Goal: Use online tool/utility: Utilize a website feature to perform a specific function

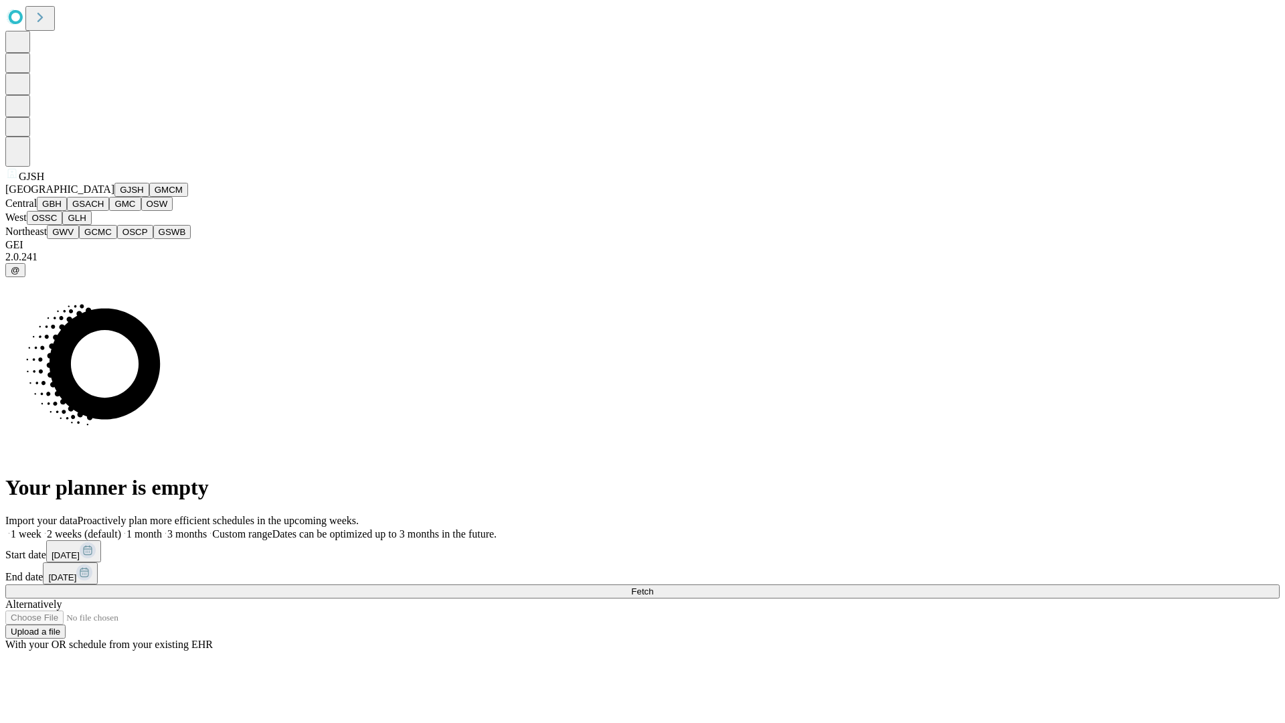
click at [114, 197] on button "GJSH" at bounding box center [131, 190] width 35 height 14
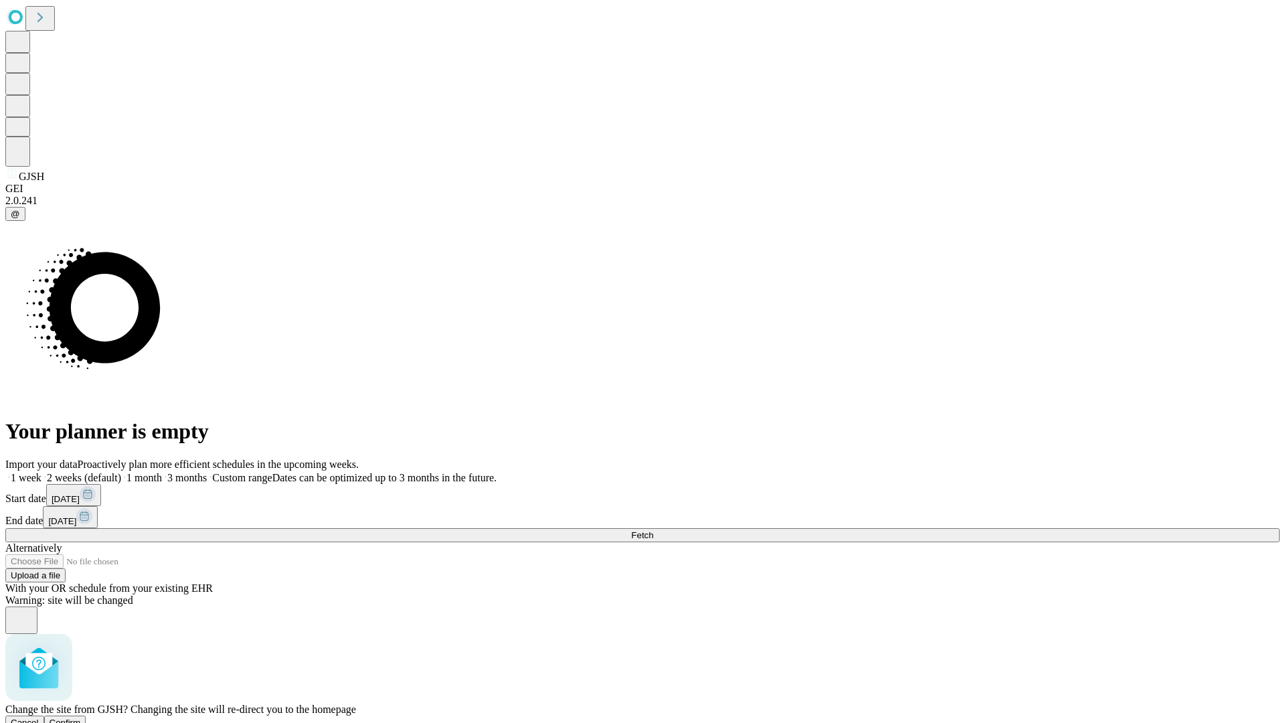
click at [81, 718] on span "Confirm" at bounding box center [65, 723] width 31 height 10
click at [121, 472] on label "2 weeks (default)" at bounding box center [82, 477] width 80 height 11
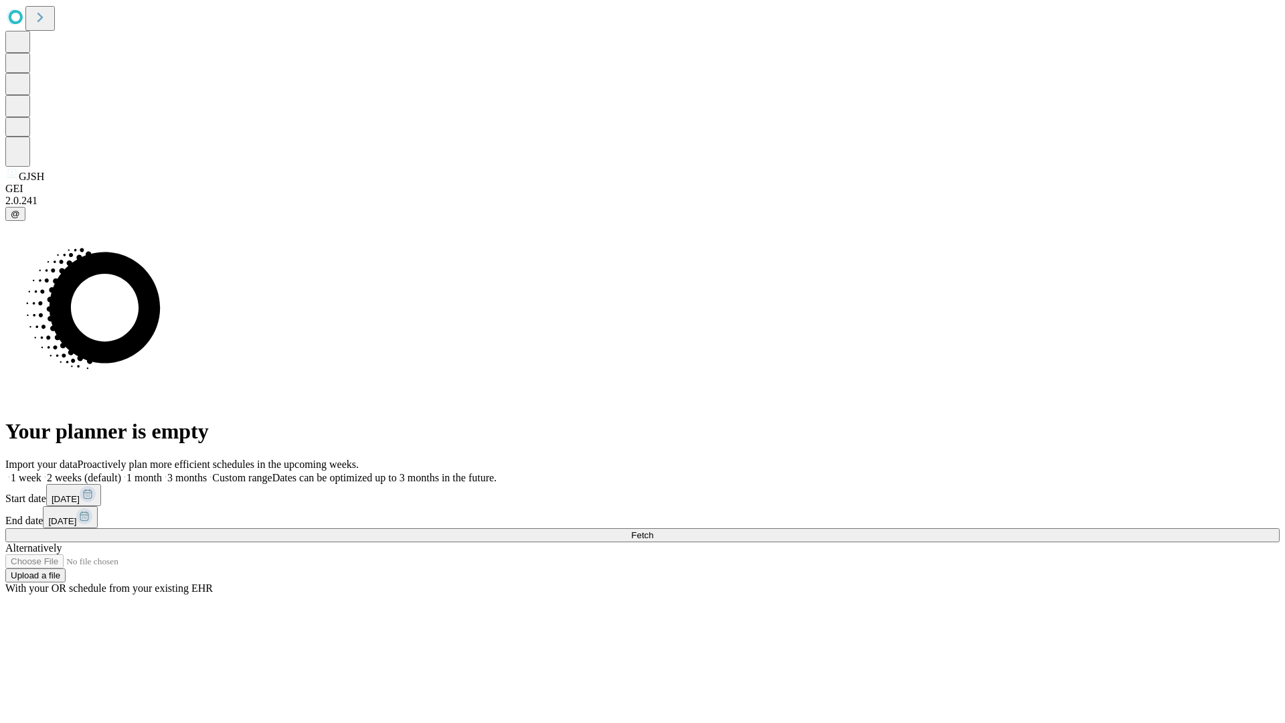
click at [653, 530] on span "Fetch" at bounding box center [642, 535] width 22 height 10
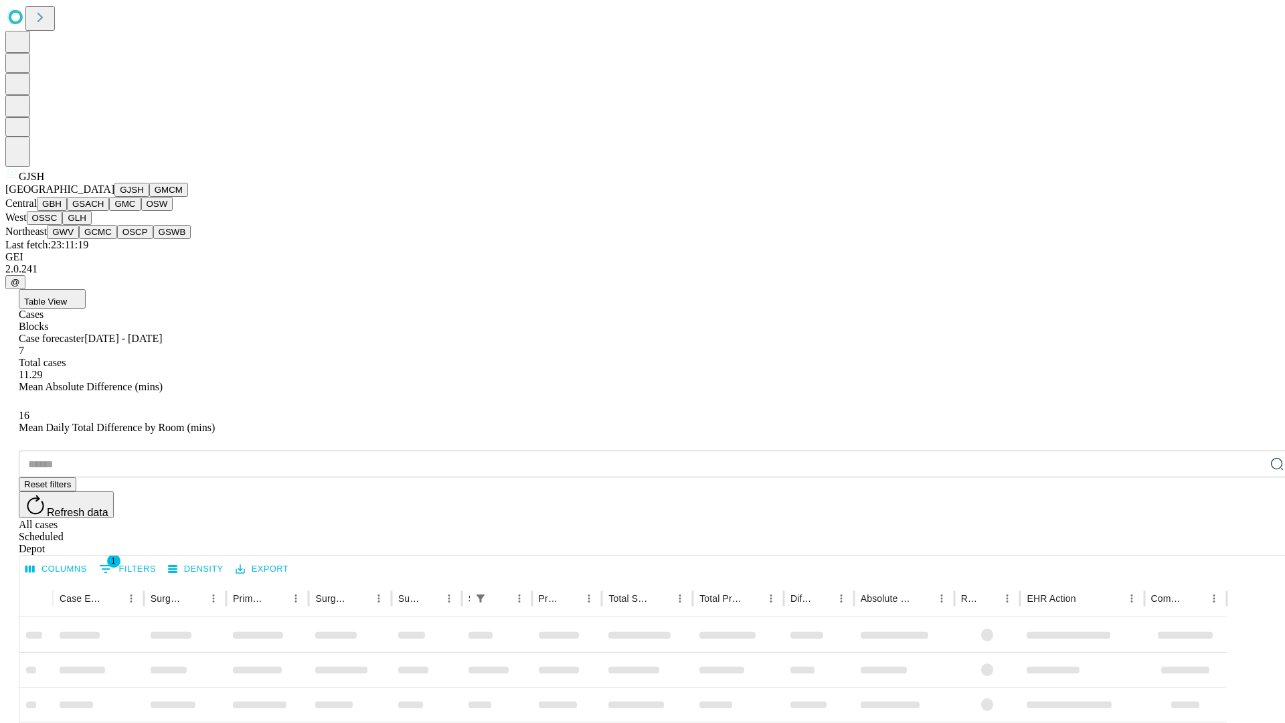
click at [149, 197] on button "GMCM" at bounding box center [168, 190] width 39 height 14
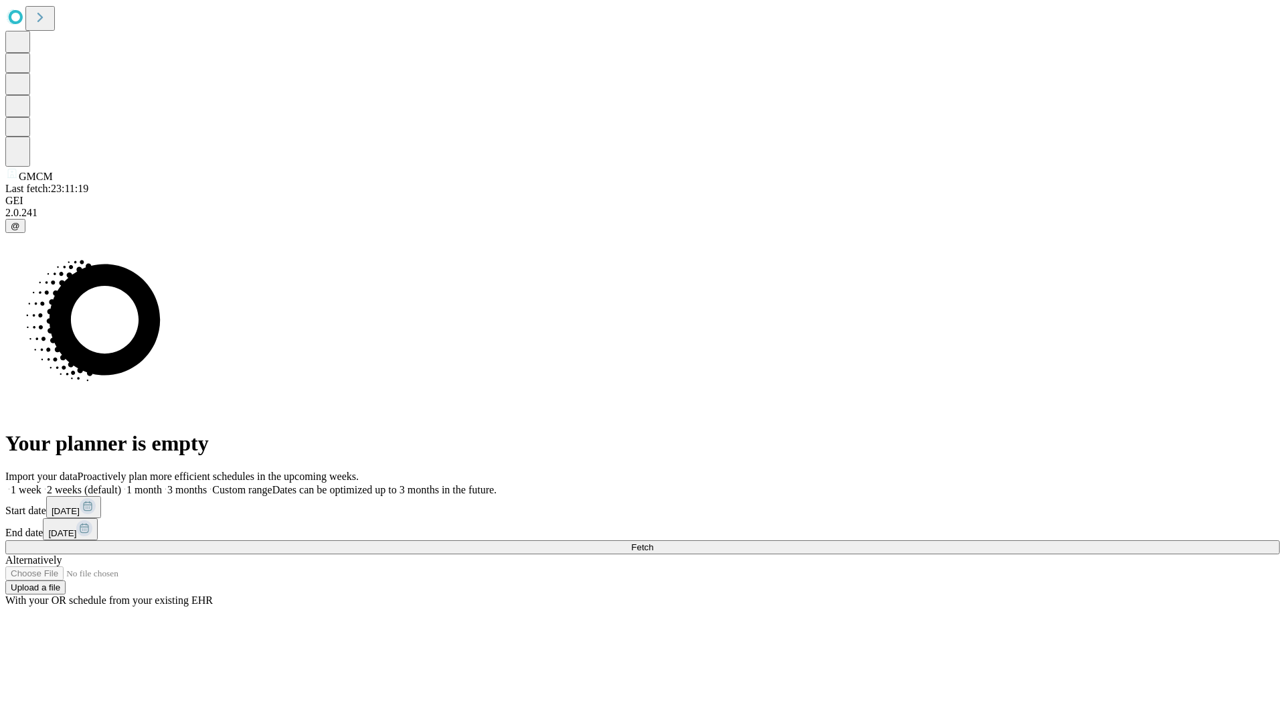
click at [653, 542] on span "Fetch" at bounding box center [642, 547] width 22 height 10
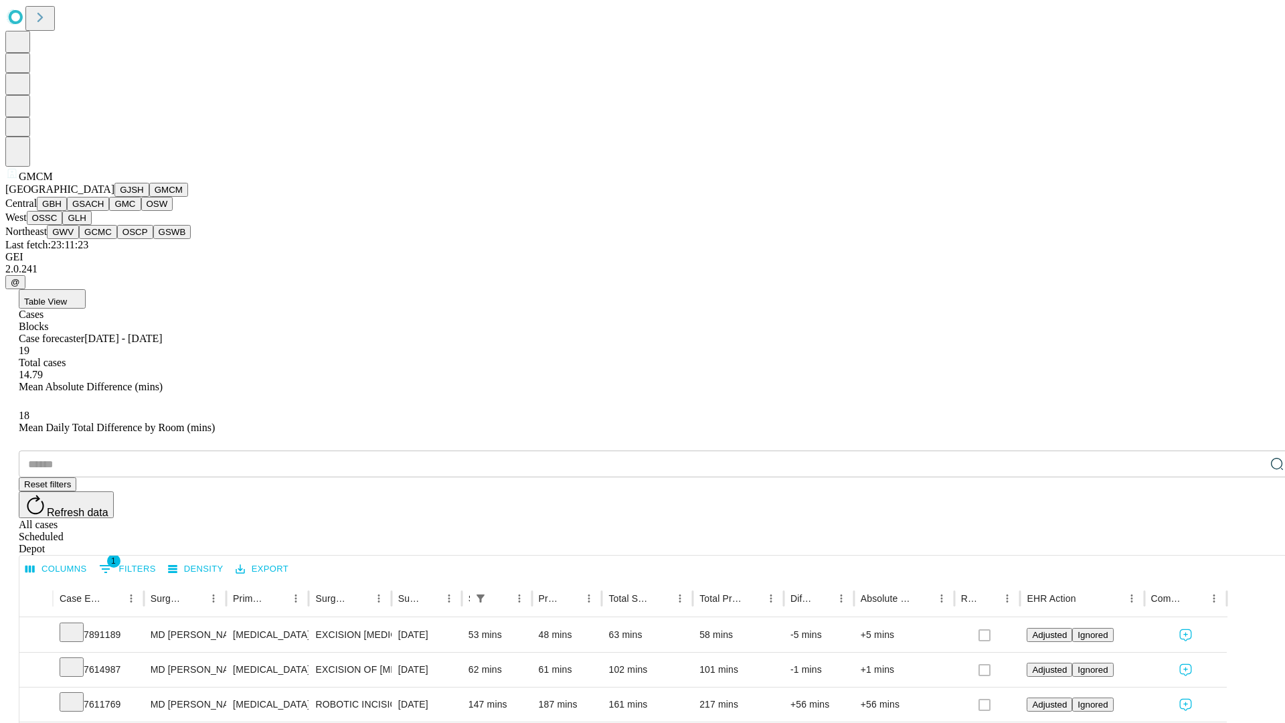
click at [67, 211] on button "GBH" at bounding box center [52, 204] width 30 height 14
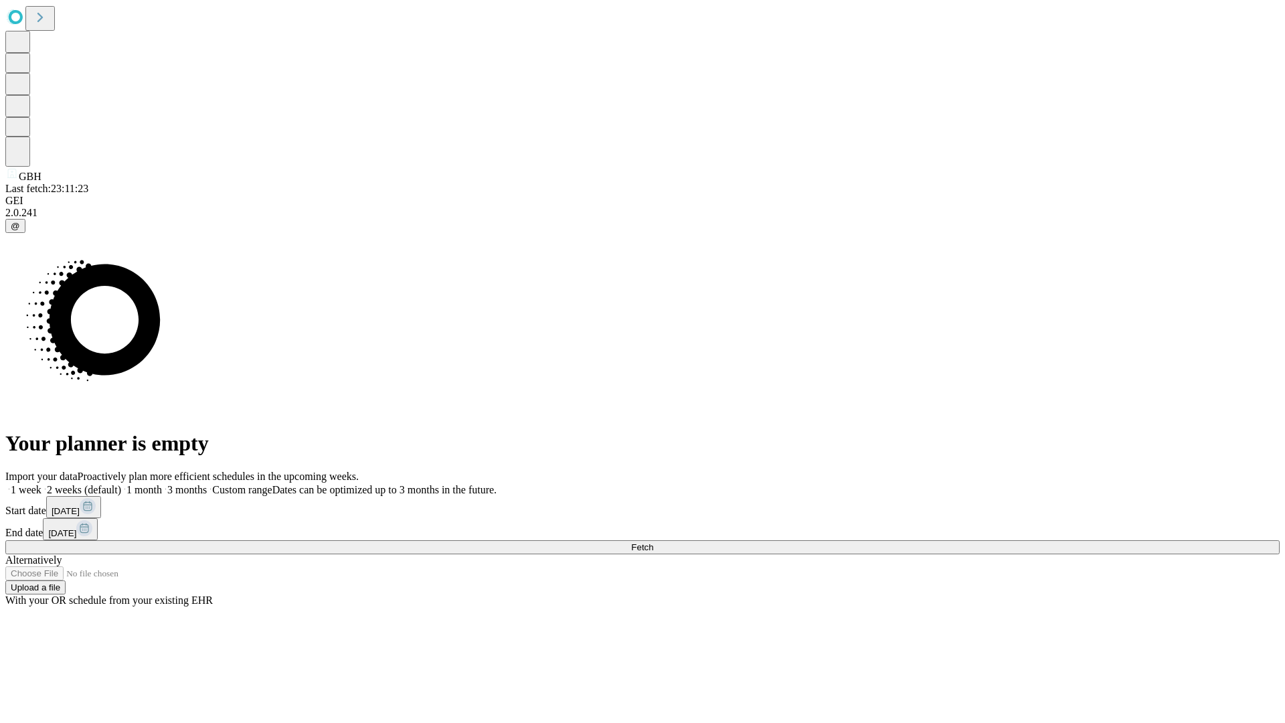
click at [121, 484] on label "2 weeks (default)" at bounding box center [82, 489] width 80 height 11
click at [653, 542] on span "Fetch" at bounding box center [642, 547] width 22 height 10
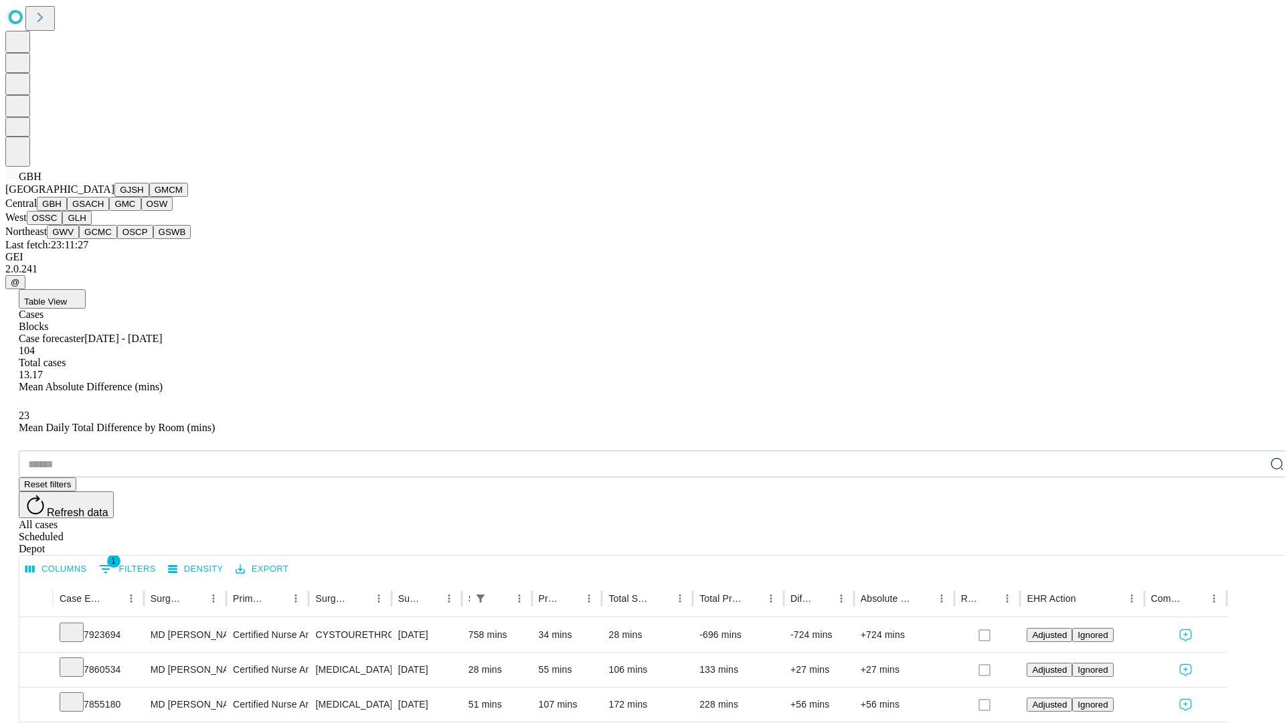
click at [104, 211] on button "GSACH" at bounding box center [88, 204] width 42 height 14
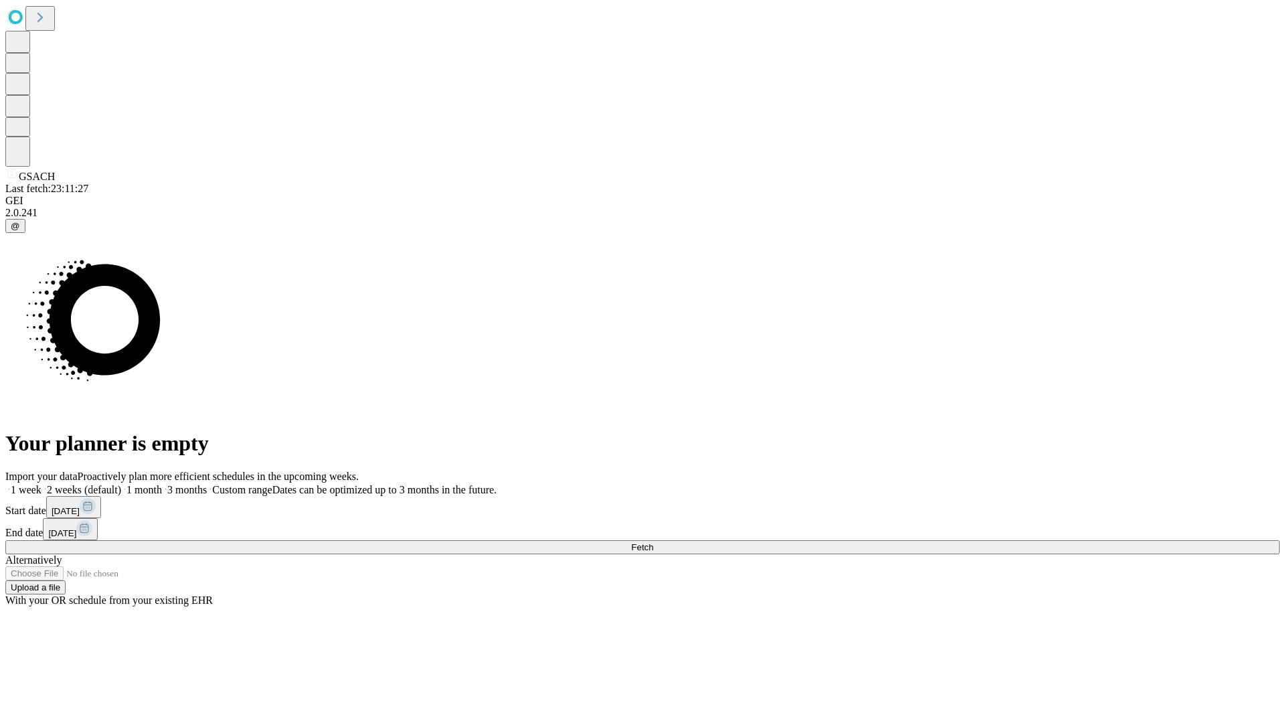
click at [121, 484] on label "2 weeks (default)" at bounding box center [82, 489] width 80 height 11
click at [653, 542] on span "Fetch" at bounding box center [642, 547] width 22 height 10
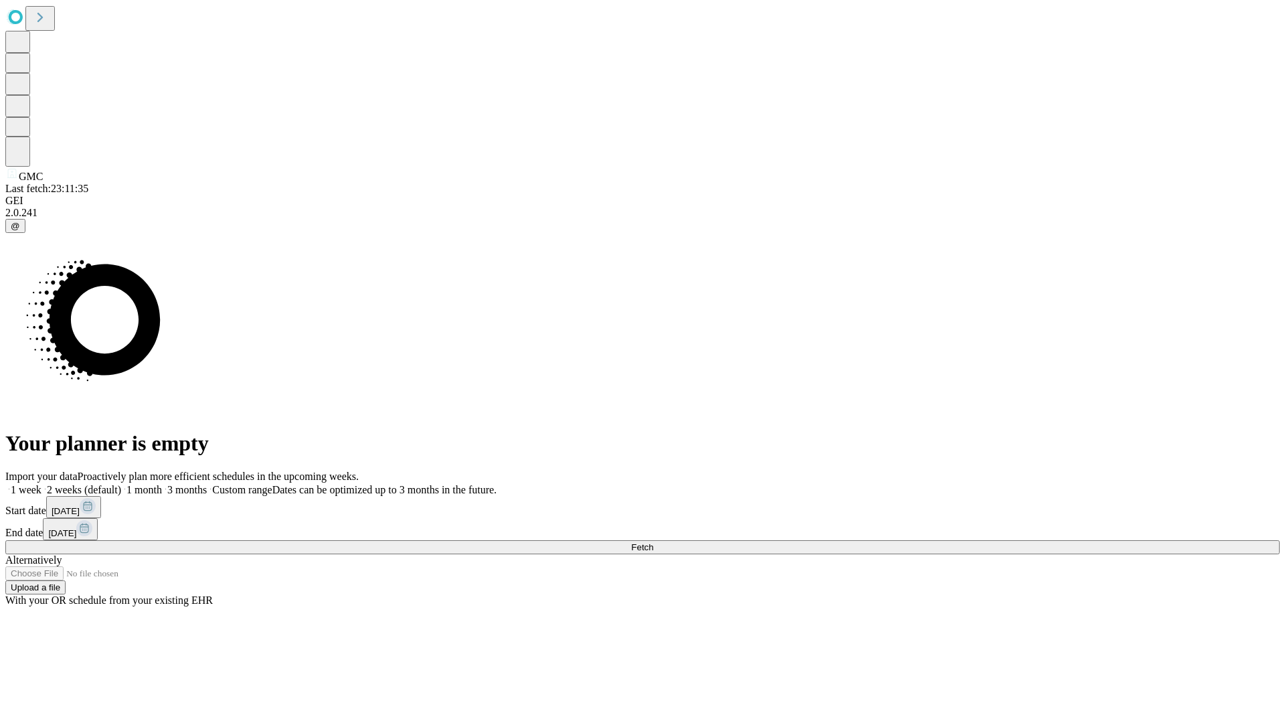
click at [121, 484] on label "2 weeks (default)" at bounding box center [82, 489] width 80 height 11
click at [653, 542] on span "Fetch" at bounding box center [642, 547] width 22 height 10
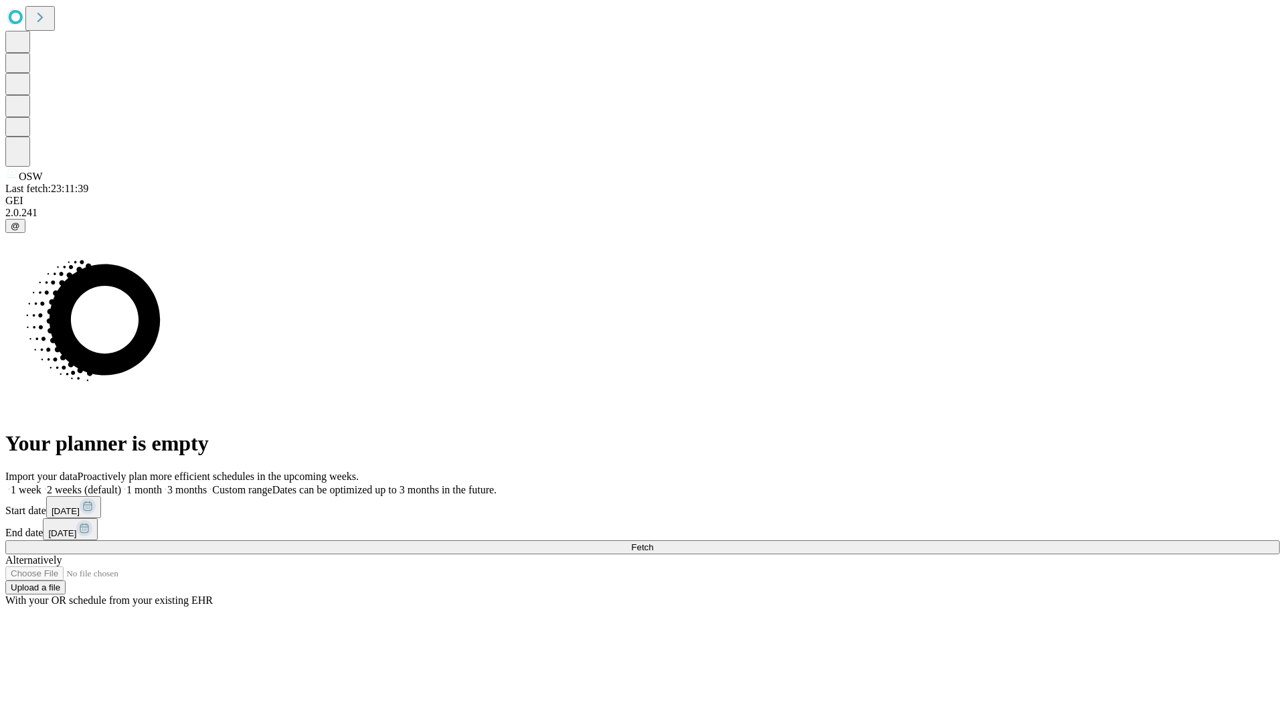
click at [121, 484] on label "2 weeks (default)" at bounding box center [82, 489] width 80 height 11
click at [653, 542] on span "Fetch" at bounding box center [642, 547] width 22 height 10
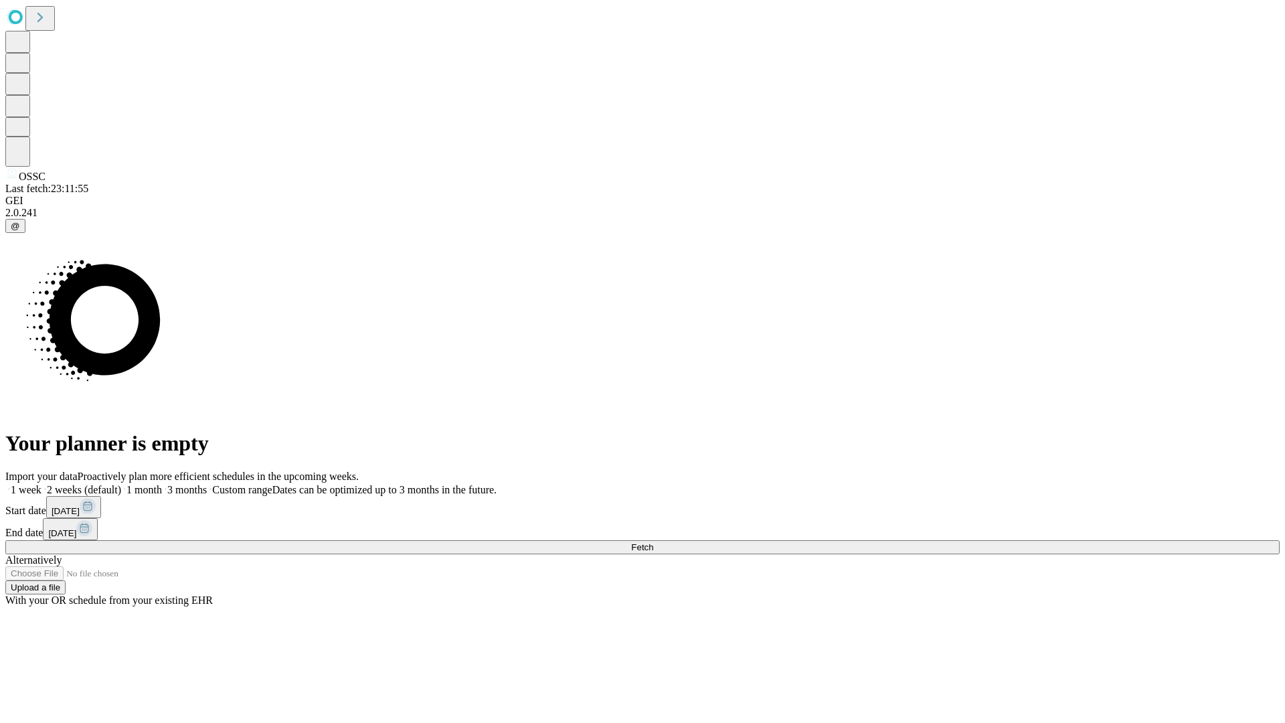
click at [653, 542] on span "Fetch" at bounding box center [642, 547] width 22 height 10
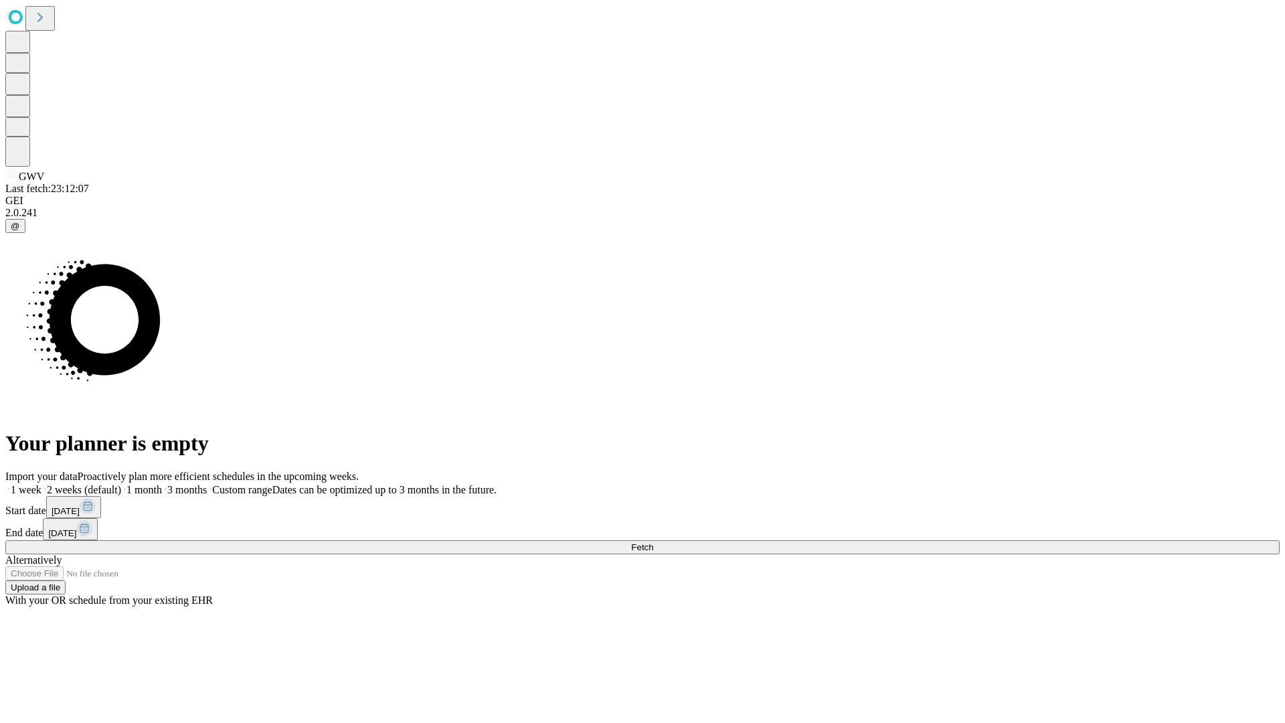
click at [121, 484] on label "2 weeks (default)" at bounding box center [82, 489] width 80 height 11
click at [653, 542] on span "Fetch" at bounding box center [642, 547] width 22 height 10
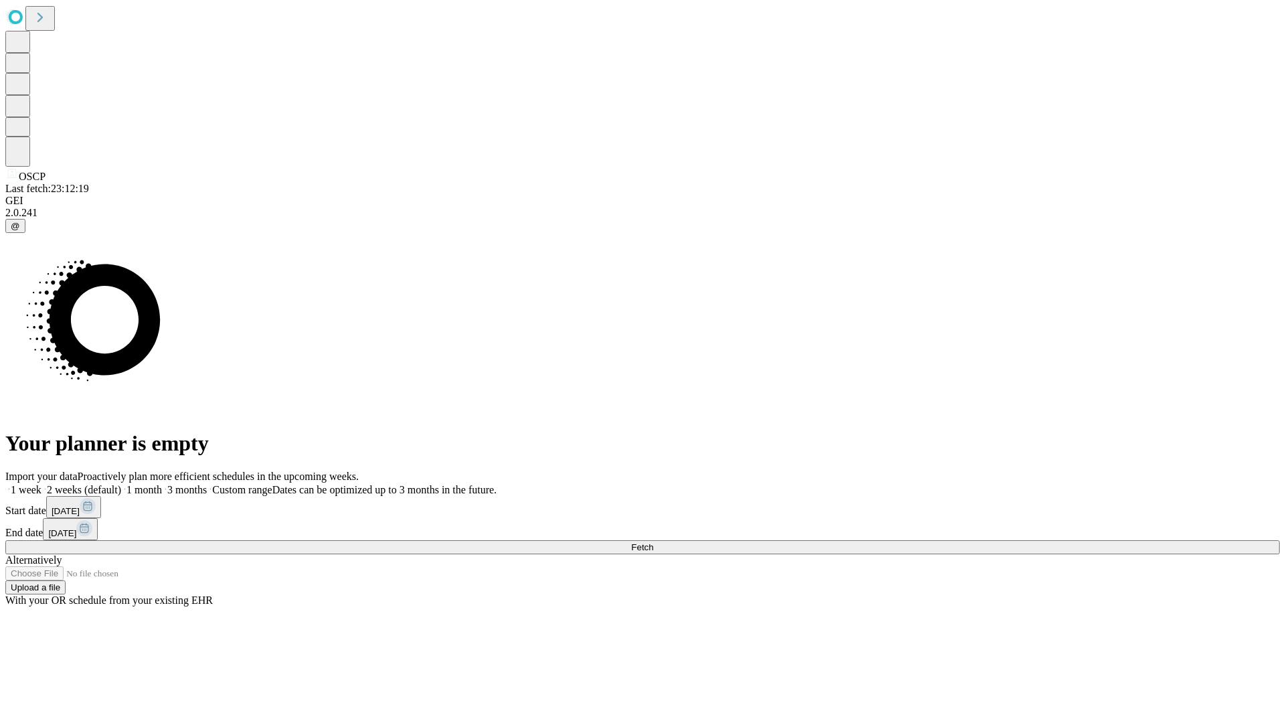
click at [121, 484] on label "2 weeks (default)" at bounding box center [82, 489] width 80 height 11
click at [653, 542] on span "Fetch" at bounding box center [642, 547] width 22 height 10
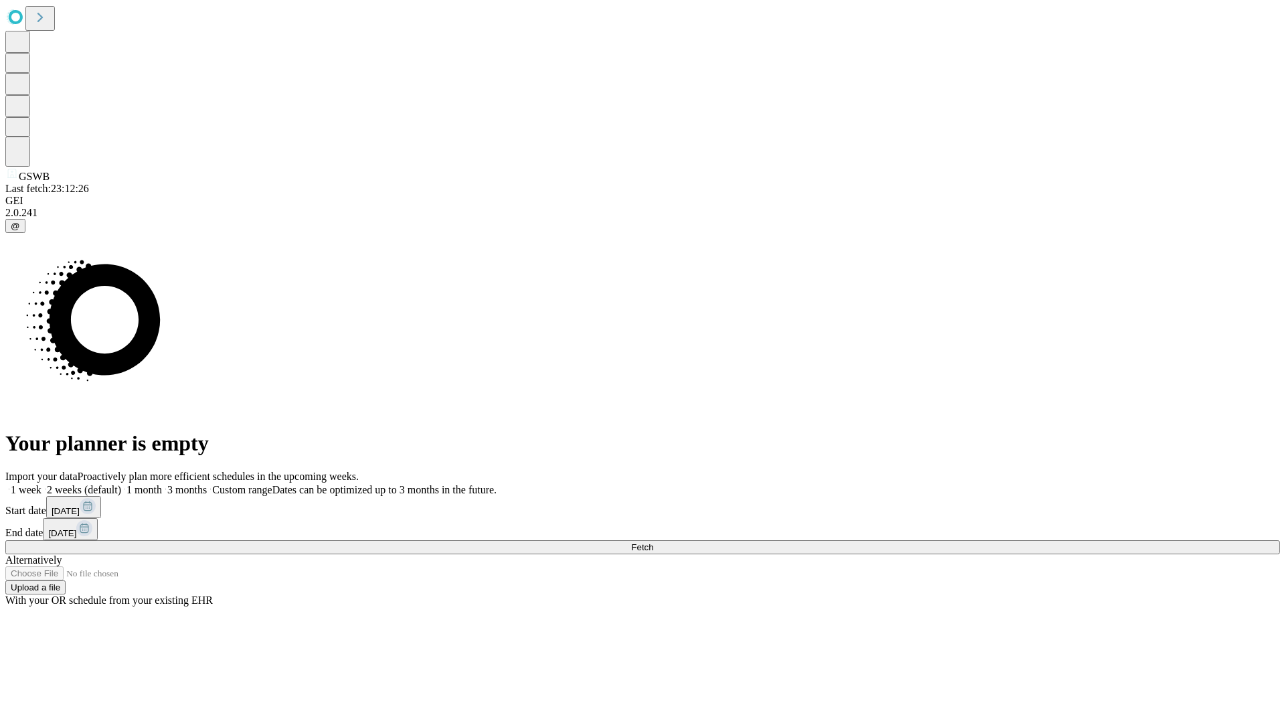
click at [653, 542] on span "Fetch" at bounding box center [642, 547] width 22 height 10
